Goal: Task Accomplishment & Management: Manage account settings

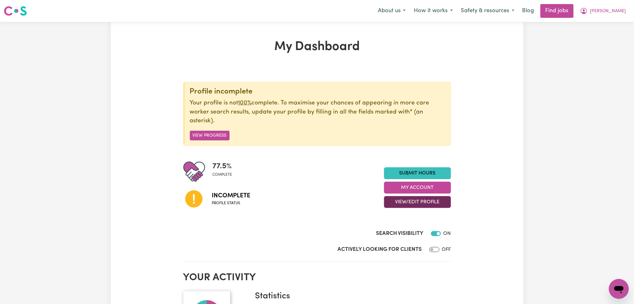
click at [390, 199] on button "View/Edit Profile" at bounding box center [417, 202] width 67 height 12
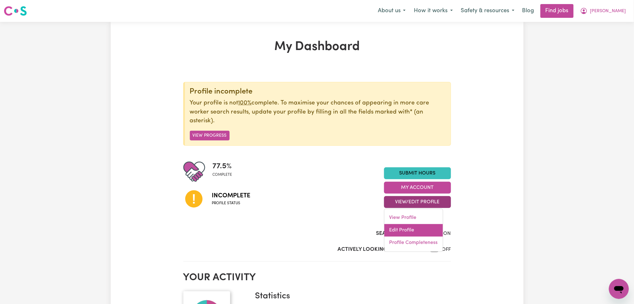
click at [403, 229] on link "Edit Profile" at bounding box center [413, 230] width 58 height 13
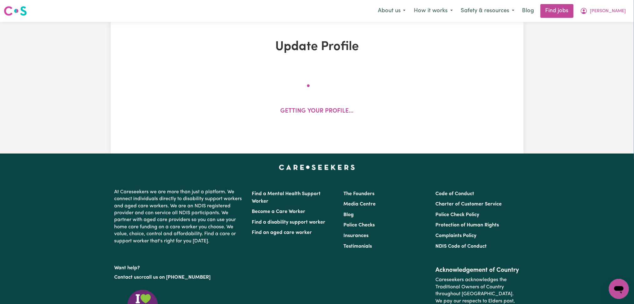
select select "[DEMOGRAPHIC_DATA]"
select select "Student Visa"
select select "Studying a healthcare related degree or qualification"
select select "40"
select select "50"
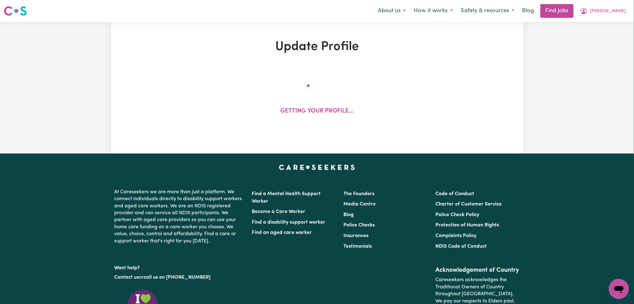
select select "60"
select select "80"
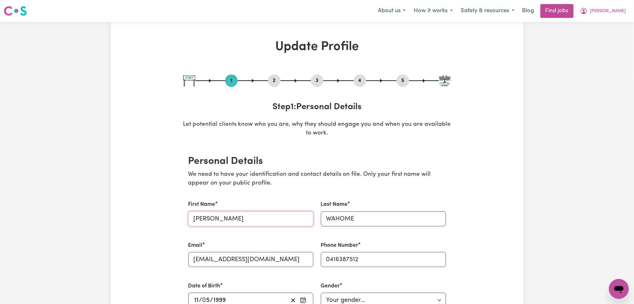
click at [252, 213] on input "[PERSON_NAME]" at bounding box center [250, 218] width 125 height 15
click at [220, 219] on input "[PERSON_NAME]" at bounding box center [250, 218] width 125 height 15
paste input "[PERSON_NAME]"
type input "[PERSON_NAME]"
click at [356, 214] on input "WAHOME" at bounding box center [383, 218] width 125 height 15
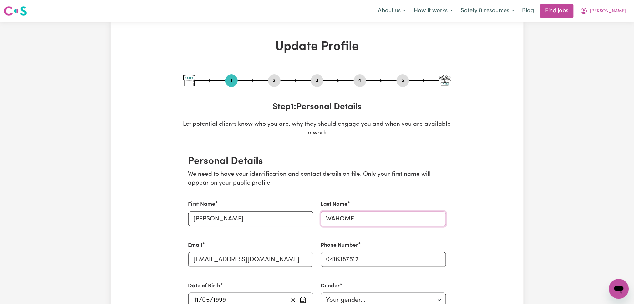
paste input "ahome"
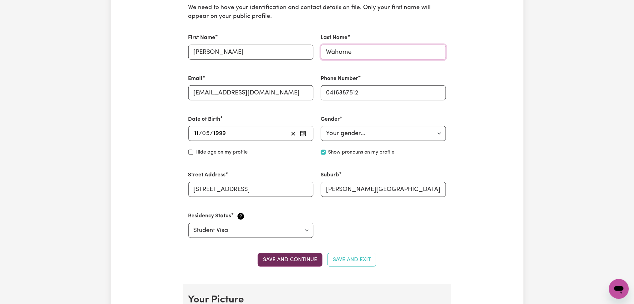
type input "Wahome"
click at [282, 259] on button "Save and continue" at bounding box center [290, 260] width 65 height 14
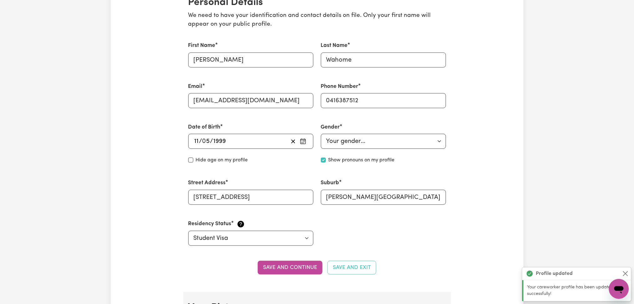
scroll to position [0, 0]
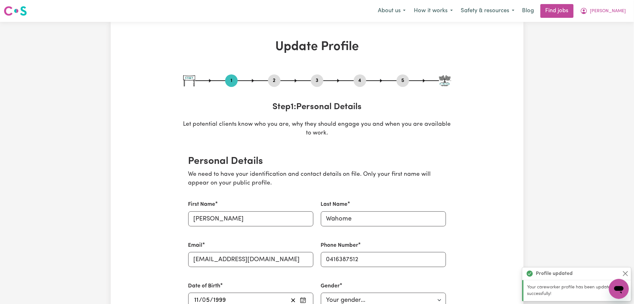
click at [276, 77] on button "2" at bounding box center [274, 81] width 13 height 8
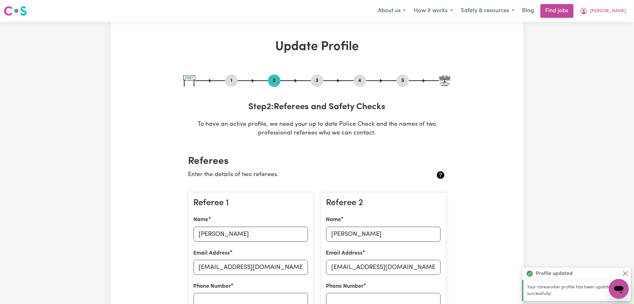
scroll to position [83, 0]
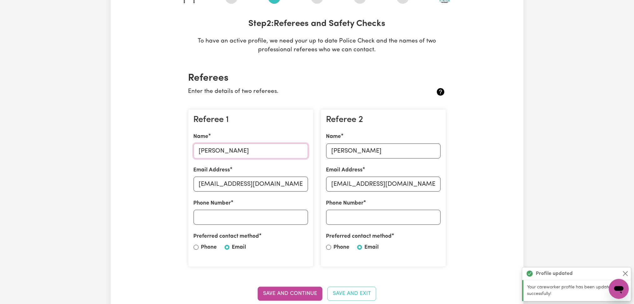
click at [234, 147] on input "[PERSON_NAME]" at bounding box center [250, 150] width 114 height 15
click at [237, 186] on input "[EMAIL_ADDRESS][DOMAIN_NAME]" at bounding box center [250, 184] width 114 height 15
click at [384, 144] on input "[PERSON_NAME]" at bounding box center [383, 150] width 114 height 15
click at [419, 182] on input "[EMAIL_ADDRESS][DOMAIN_NAME]" at bounding box center [383, 184] width 114 height 15
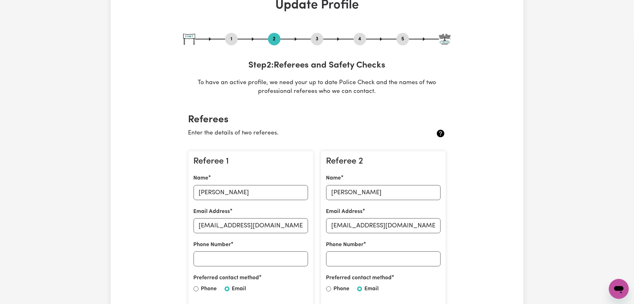
scroll to position [0, 0]
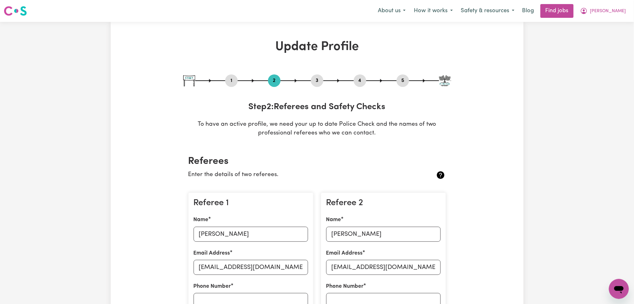
click at [404, 82] on button "5" at bounding box center [402, 81] width 13 height 8
select select "I am providing services by being employed by an organisation"
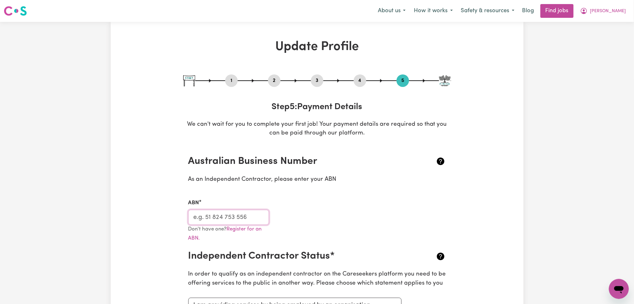
click at [246, 214] on input "ABN" at bounding box center [228, 217] width 81 height 15
click at [319, 83] on button "3" at bounding box center [317, 81] width 13 height 8
select select "2023"
select select "Certificate III (Individual Support)"
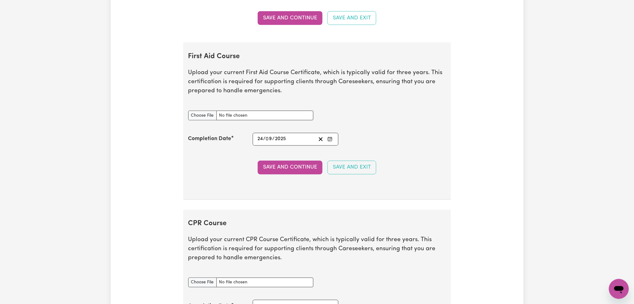
scroll to position [1208, 0]
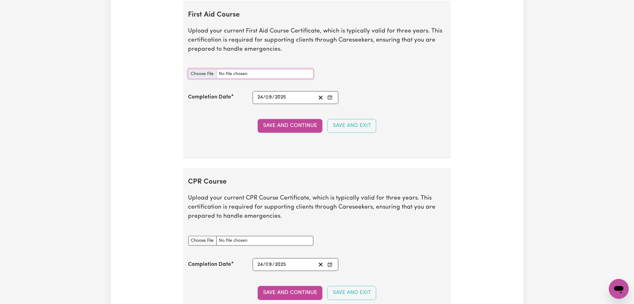
click at [196, 76] on input "First Aid Course document" at bounding box center [250, 74] width 125 height 10
type input "C:\fakepath\[PERSON_NAME] CPR and First Aid Certificate 24092025.pdf"
click at [276, 126] on button "Save and Continue" at bounding box center [290, 126] width 65 height 14
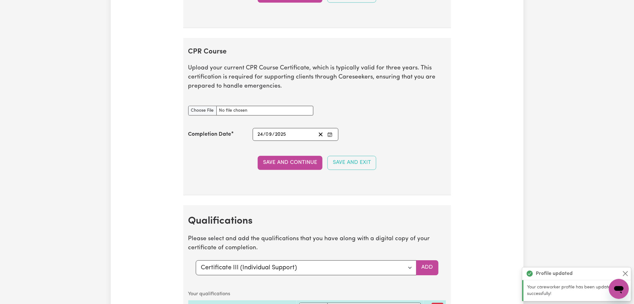
scroll to position [1378, 0]
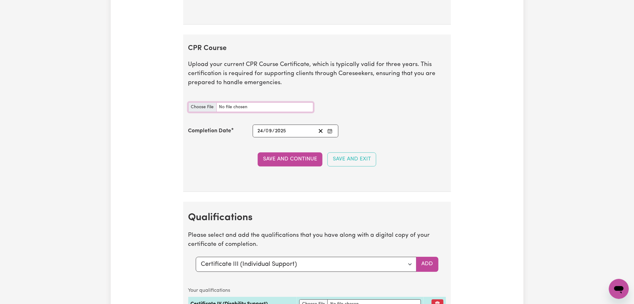
click at [197, 108] on input "CPR Course document" at bounding box center [250, 107] width 125 height 10
type input "C:\fakepath\[PERSON_NAME] CPR and First Aid Certificate 24092025.pdf"
click at [301, 161] on button "Save and Continue" at bounding box center [290, 159] width 65 height 14
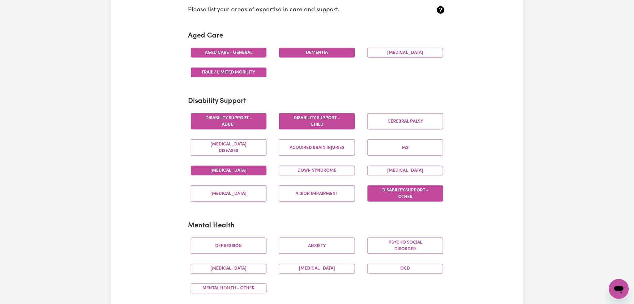
scroll to position [0, 0]
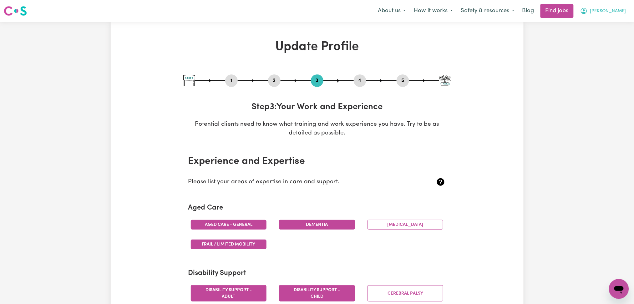
click at [616, 12] on span "[PERSON_NAME]" at bounding box center [608, 11] width 36 height 7
click at [610, 43] on link "Logout" at bounding box center [604, 48] width 49 height 12
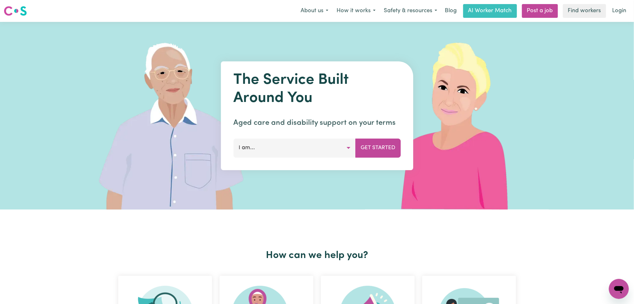
click at [615, 16] on link "Login" at bounding box center [619, 11] width 22 height 14
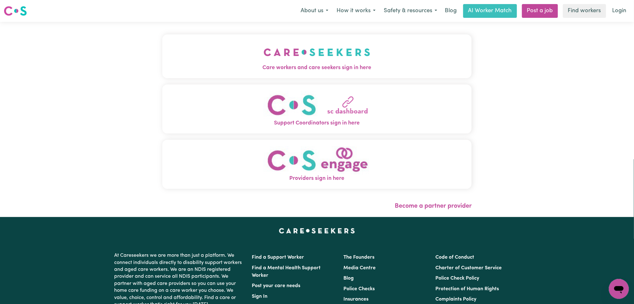
click at [282, 71] on div "Care workers and care seekers sign in here Support Coordinators sign in here Pr…" at bounding box center [316, 119] width 317 height 195
click at [264, 57] on img "Care workers and care seekers sign in here" at bounding box center [317, 52] width 107 height 23
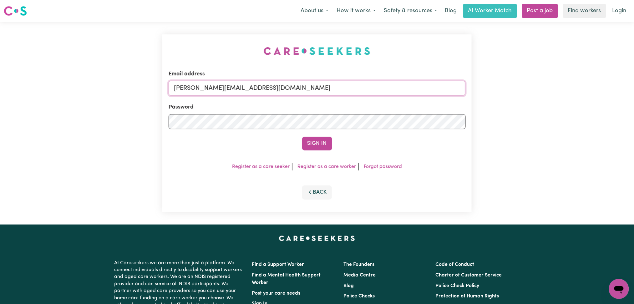
click at [239, 93] on input "[PERSON_NAME][EMAIL_ADDRESS][DOMAIN_NAME]" at bounding box center [316, 88] width 297 height 15
drag, startPoint x: 206, startPoint y: 90, endPoint x: 366, endPoint y: 90, distance: 159.4
click at [366, 90] on input "Superuser~[EMAIL_ADDRESS][DOMAIN_NAME]" at bounding box center [316, 88] width 297 height 15
type input "[EMAIL_ADDRESS][DOMAIN_NAME]"
click at [319, 144] on button "Sign In" at bounding box center [317, 144] width 30 height 14
